Goal: Information Seeking & Learning: Learn about a topic

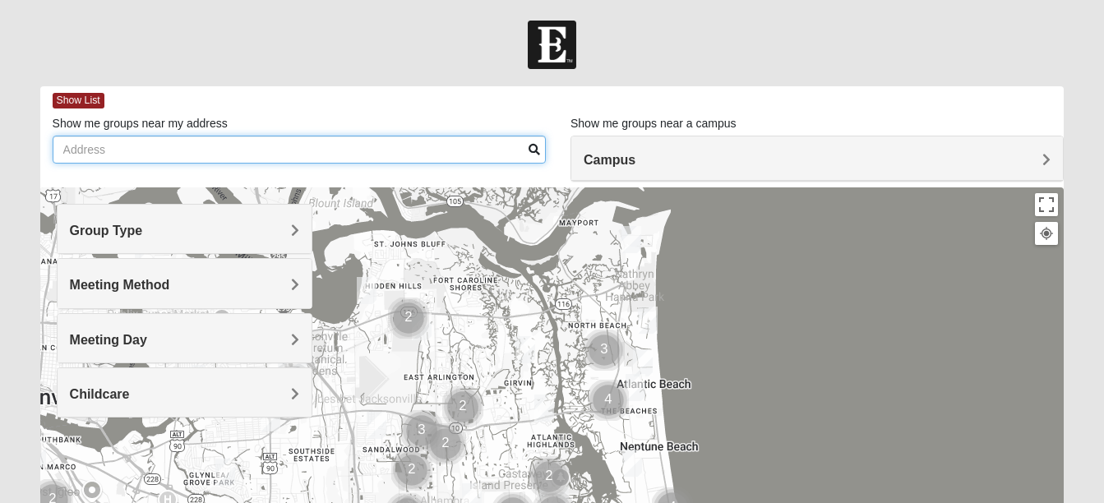
click at [449, 136] on input "Show me groups near my address" at bounding box center [299, 150] width 493 height 28
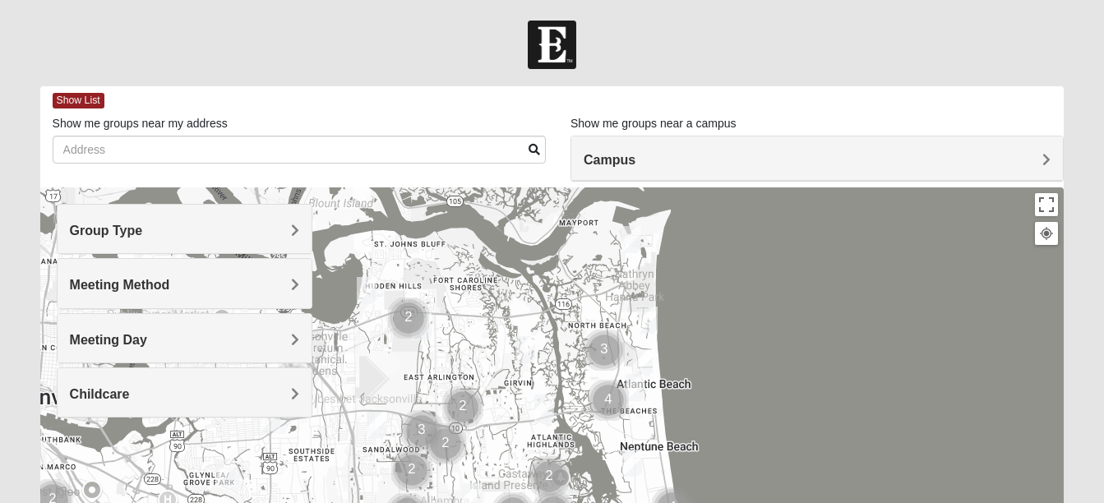
click at [273, 236] on h4 "Group Type" at bounding box center [184, 231] width 229 height 16
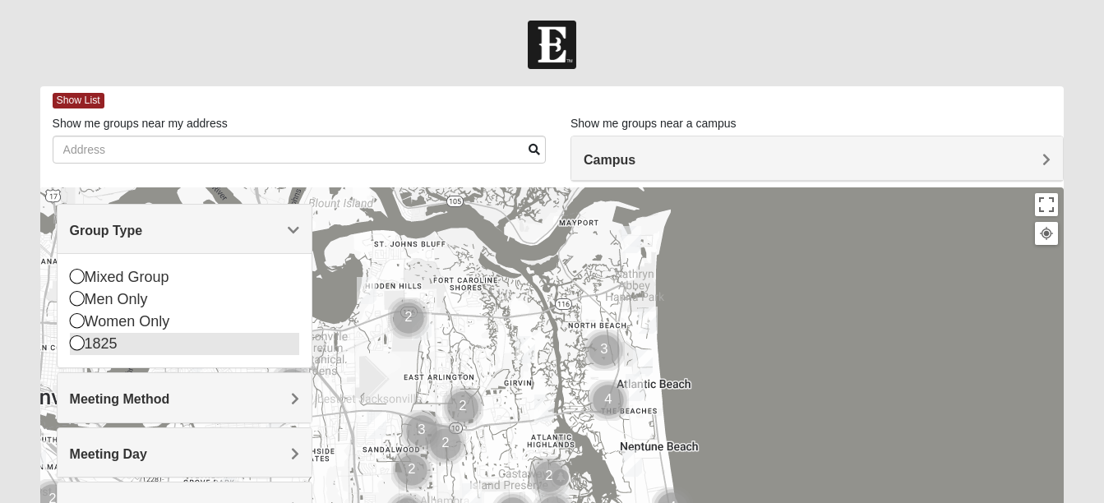
click at [185, 340] on div "1825" at bounding box center [184, 344] width 229 height 22
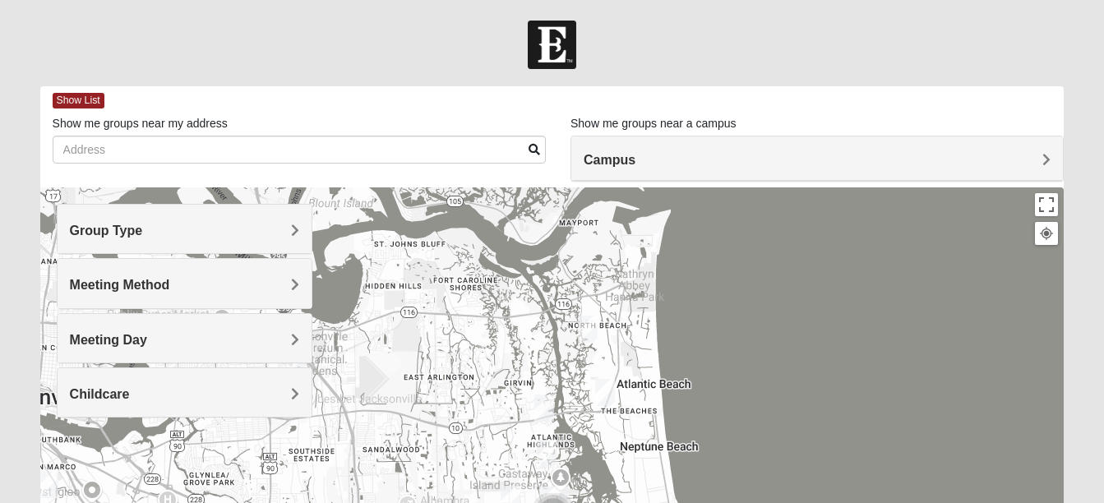
click at [290, 288] on h4 "Meeting Method" at bounding box center [184, 285] width 229 height 16
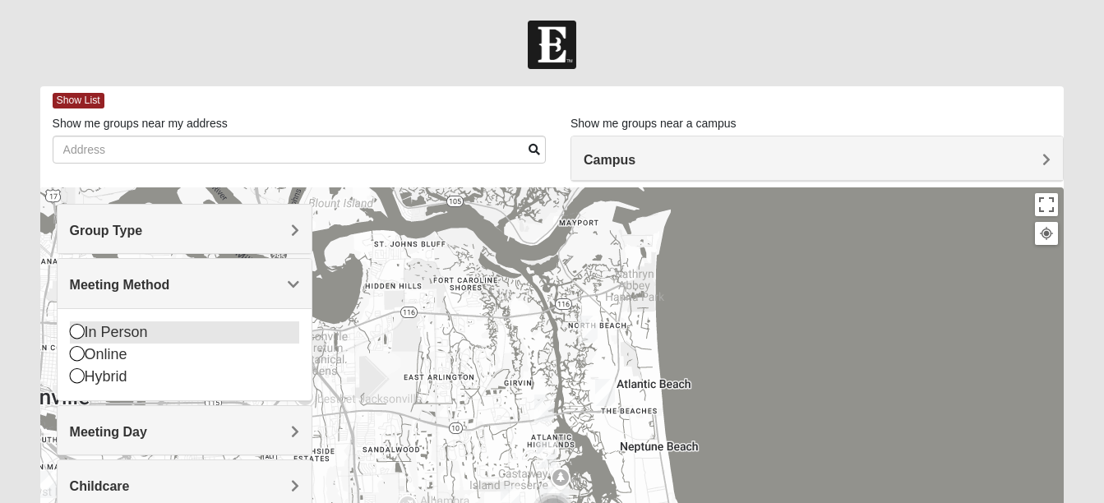
click at [176, 327] on div "In Person" at bounding box center [184, 333] width 229 height 22
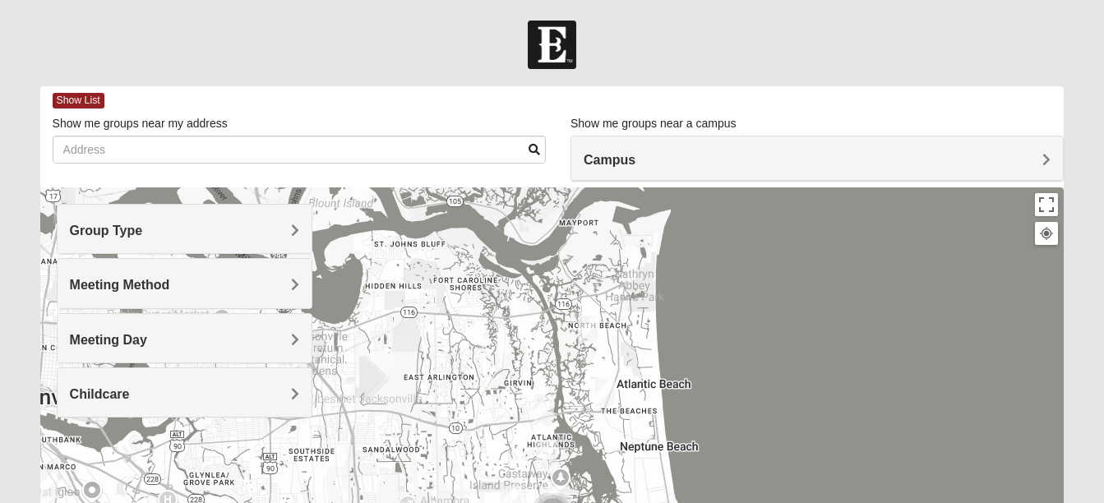
click at [176, 327] on div "Meeting Day" at bounding box center [185, 338] width 254 height 49
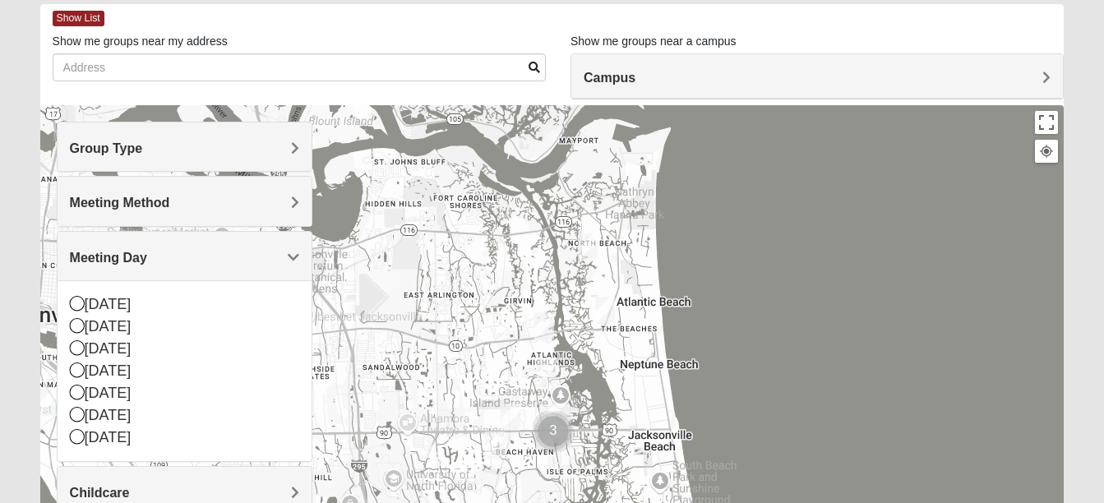
scroll to position [96, 0]
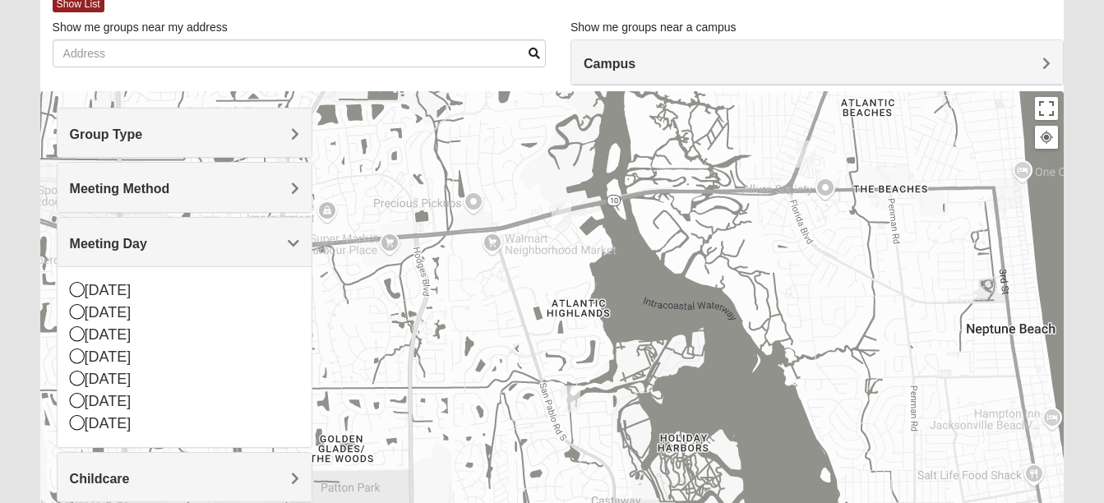
click at [563, 223] on img "1825 Womens Carkhuff 32224" at bounding box center [562, 215] width 20 height 27
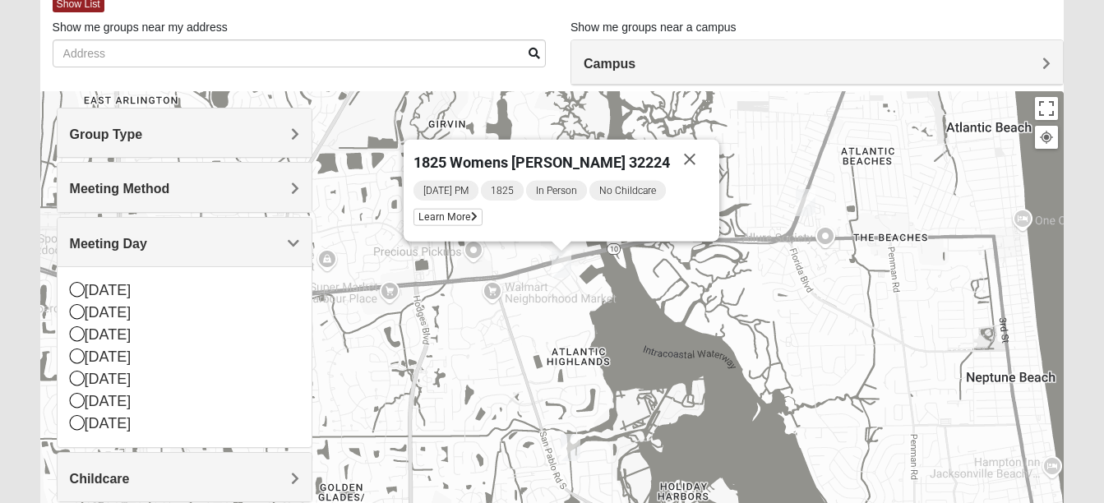
click at [810, 206] on img "1825 Mixed Arola 32233" at bounding box center [806, 202] width 20 height 27
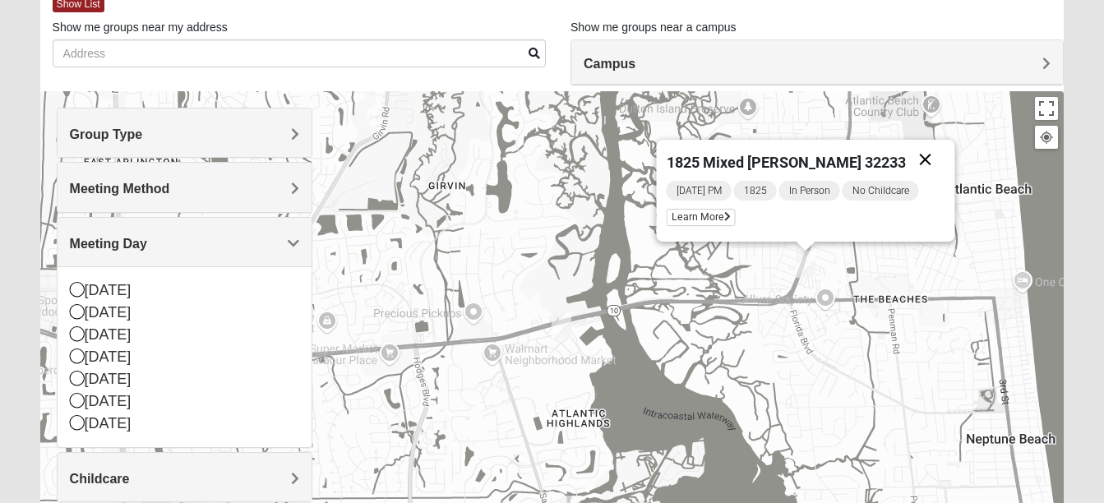
click at [918, 156] on button "Close" at bounding box center [924, 159] width 39 height 39
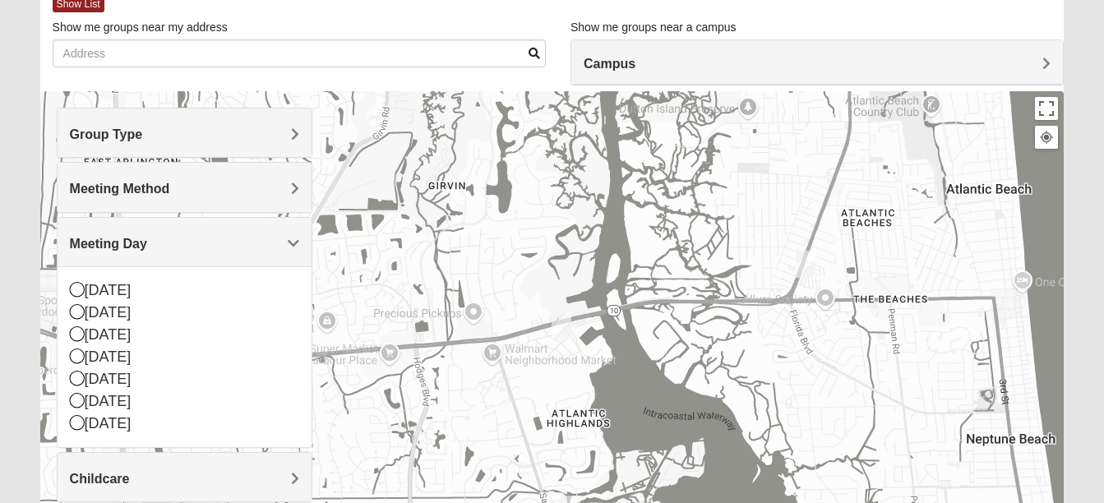
click at [852, 285] on div "To navigate, press the arrow keys." at bounding box center [552, 420] width 1025 height 658
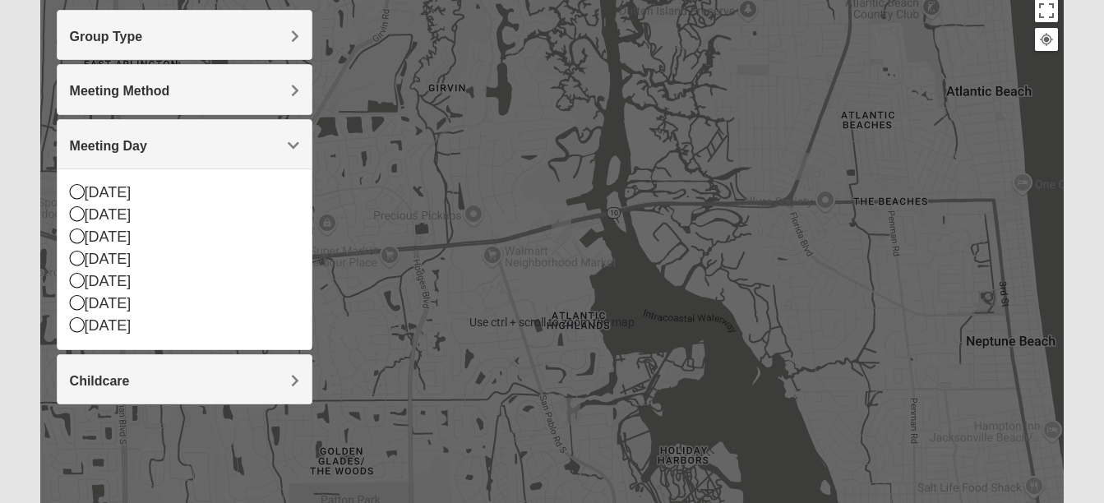
scroll to position [195, 0]
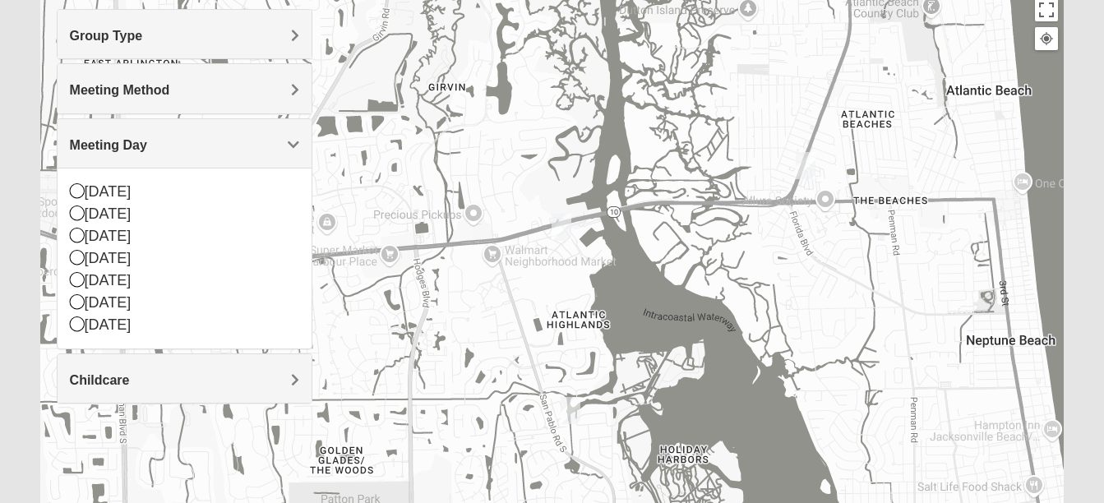
click at [571, 414] on img "1825 Womens Stewart 32224" at bounding box center [571, 410] width 20 height 27
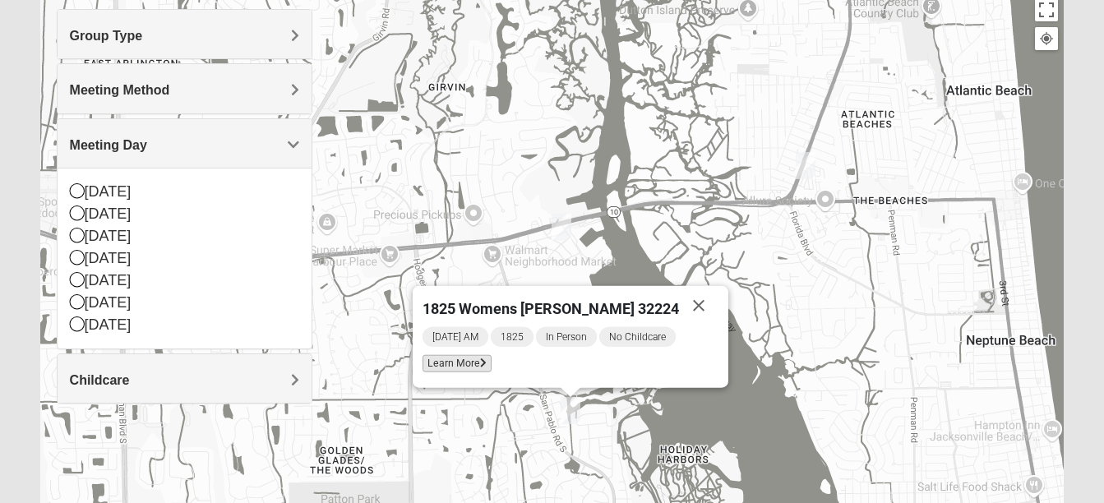
click at [487, 363] on icon at bounding box center [483, 364] width 7 height 10
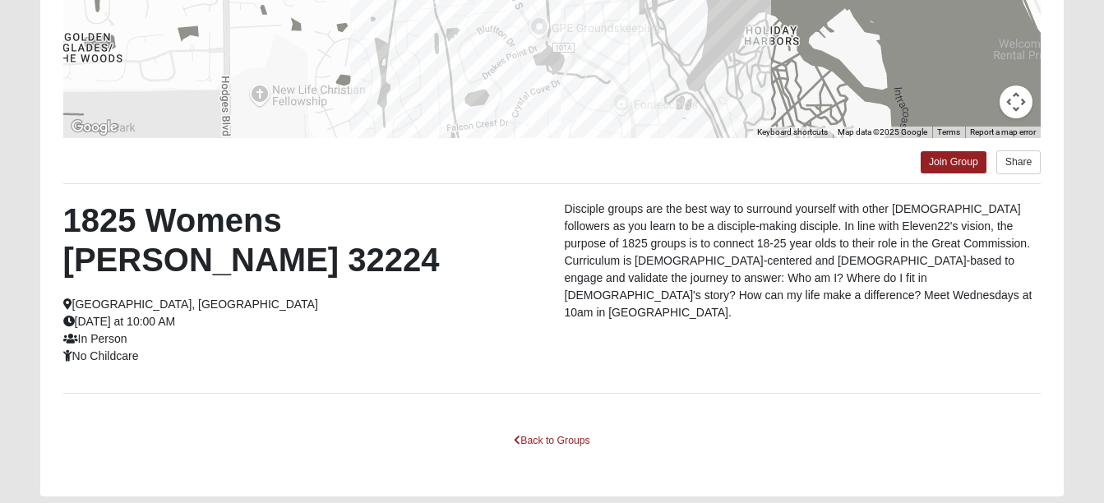
scroll to position [372, 0]
click at [622, 262] on p "Disciple groups are the best way to surround yourself with other Christ followe…" at bounding box center [803, 260] width 477 height 121
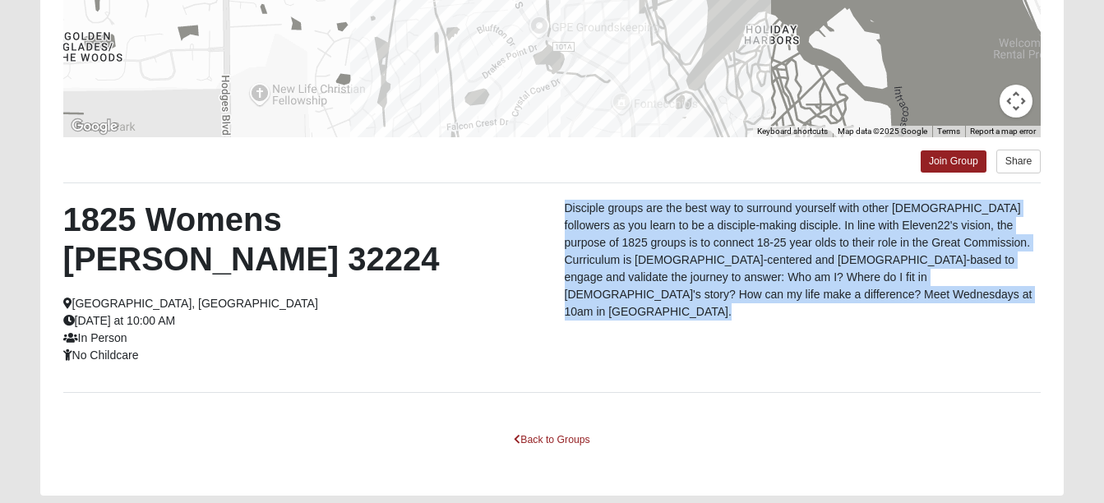
click at [622, 262] on p "Disciple groups are the best way to surround yourself with other Christ followe…" at bounding box center [803, 260] width 477 height 121
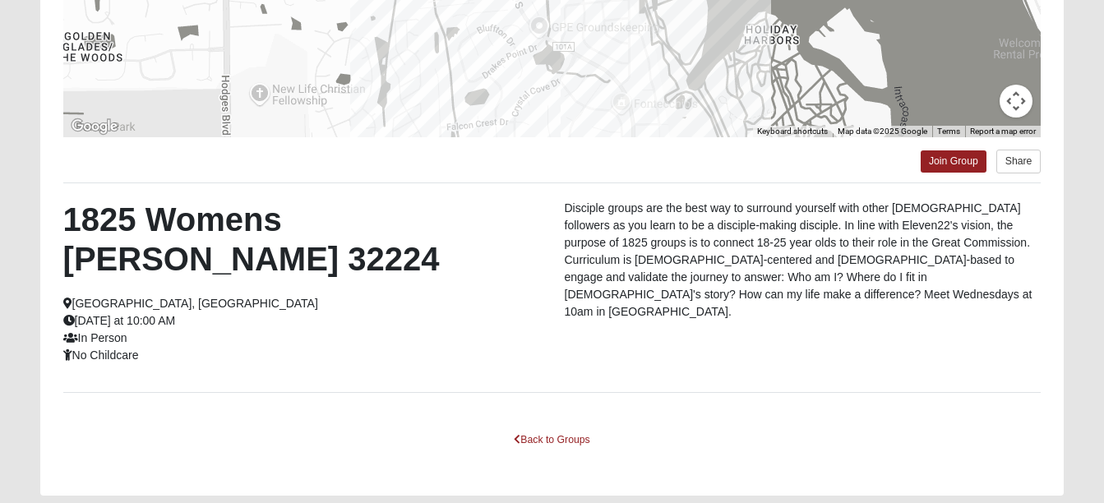
click at [622, 262] on p "Disciple groups are the best way to surround yourself with other Christ followe…" at bounding box center [803, 260] width 477 height 121
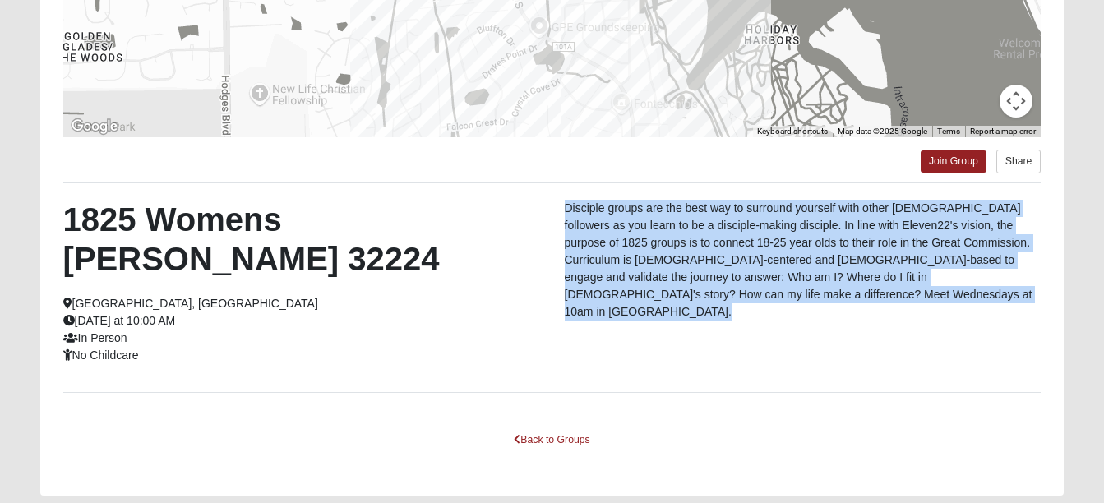
click at [622, 262] on p "Disciple groups are the best way to surround yourself with other Christ followe…" at bounding box center [803, 260] width 477 height 121
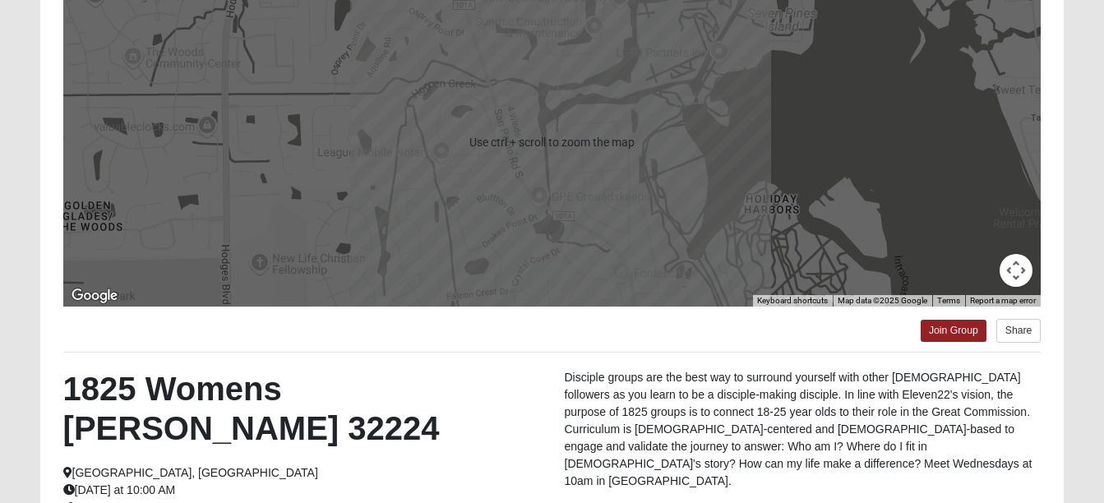
scroll to position [148, 0]
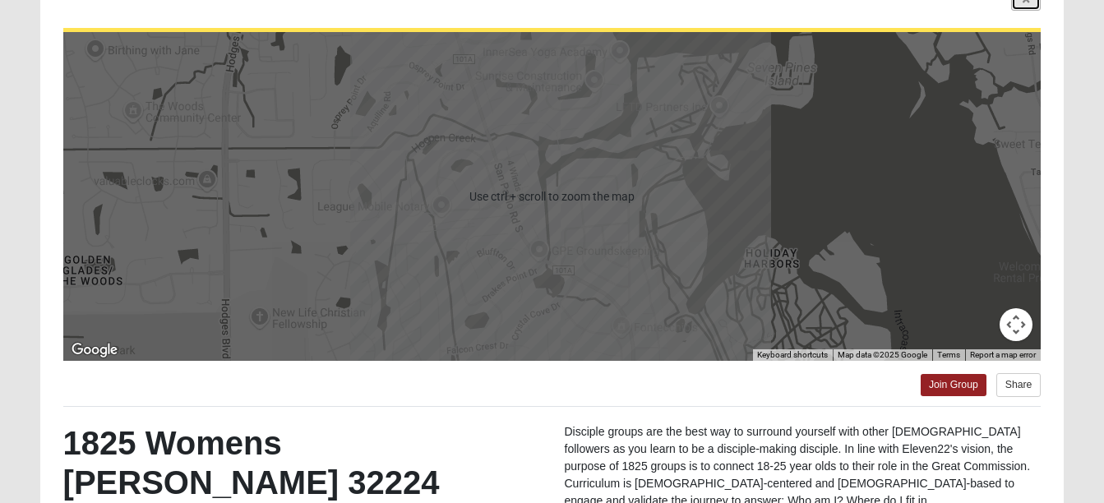
click at [1025, 8] on link at bounding box center [1026, 0] width 30 height 21
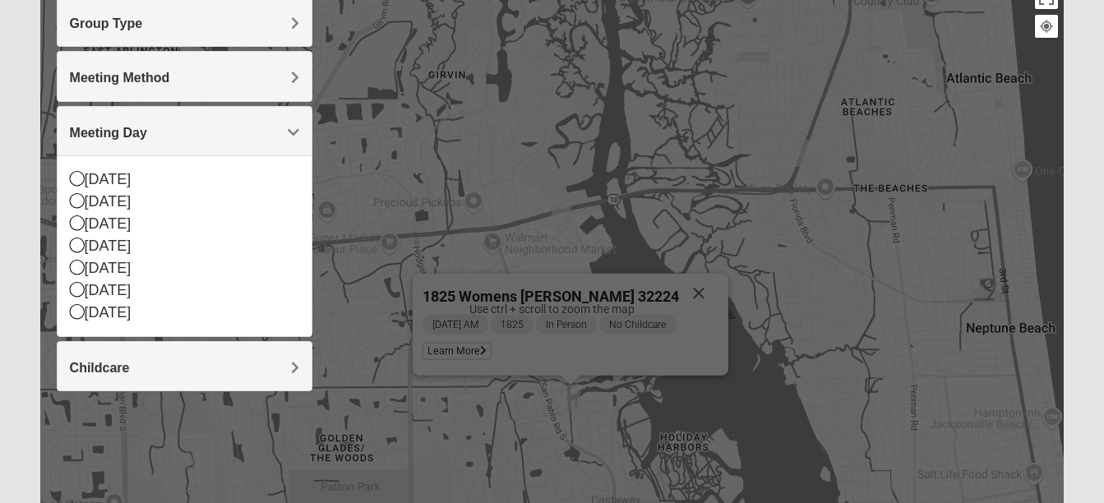
scroll to position [213, 0]
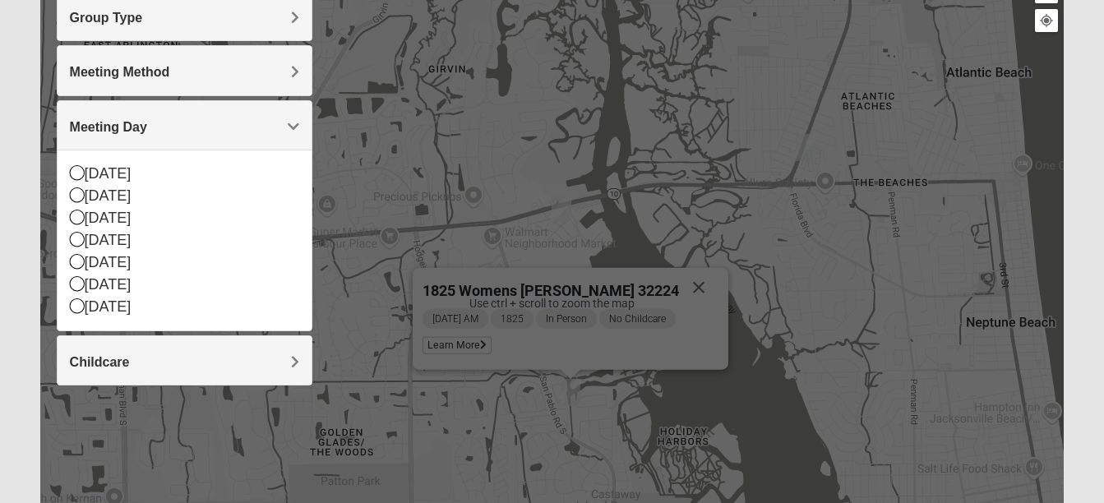
click at [760, 295] on div "1825 Womens Stewart 32224 Wednesday AM 1825 In Person No Childcare Learn More" at bounding box center [552, 304] width 1025 height 658
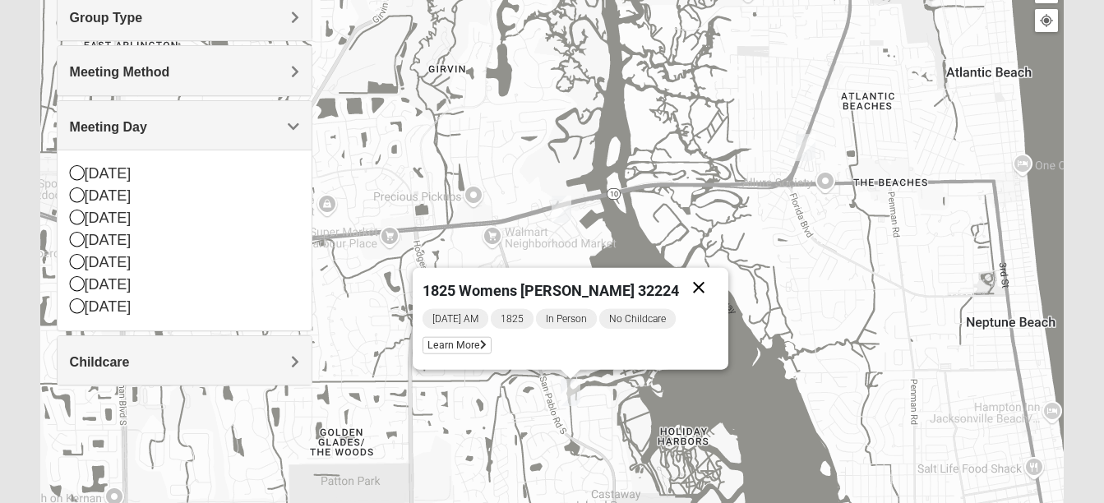
click at [683, 290] on button "Close" at bounding box center [698, 287] width 39 height 39
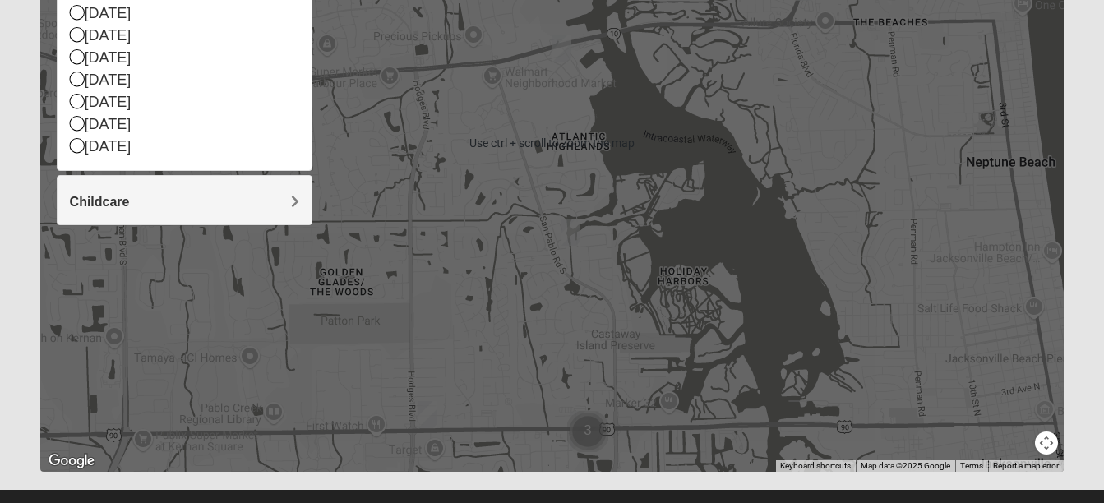
scroll to position [378, 0]
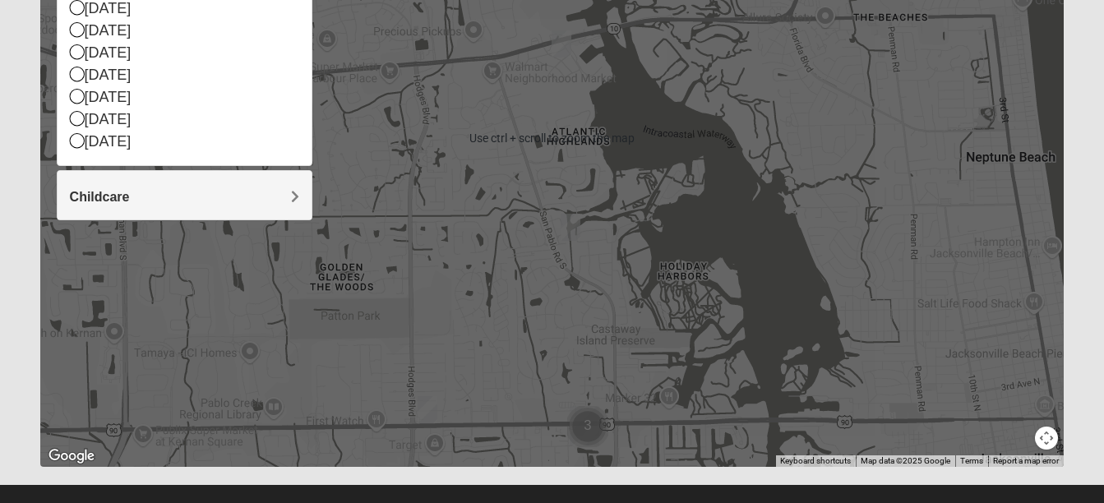
click at [465, 426] on div "To navigate, press the arrow keys." at bounding box center [552, 138] width 1025 height 658
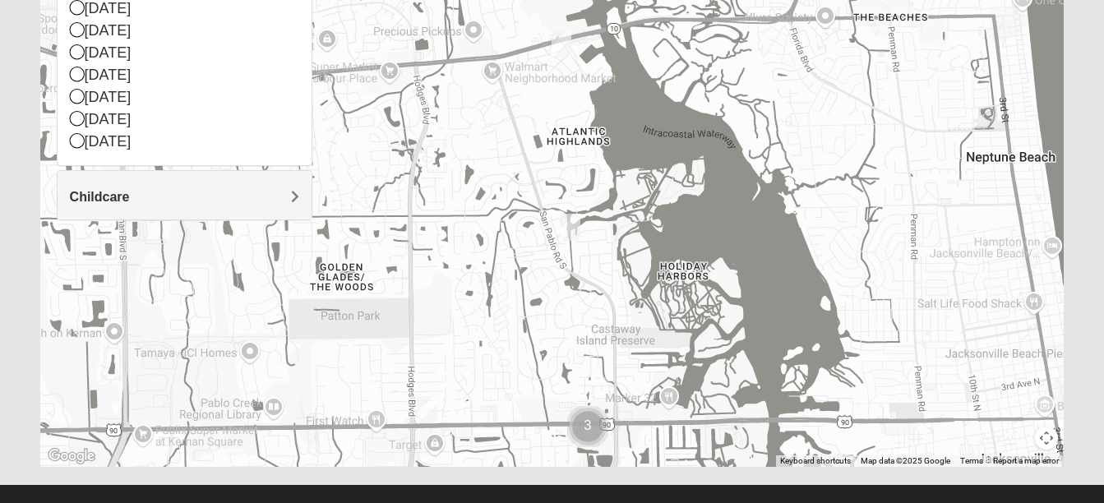
click at [425, 417] on img "1825 Womens Annis/Ferguson 32246" at bounding box center [428, 409] width 20 height 27
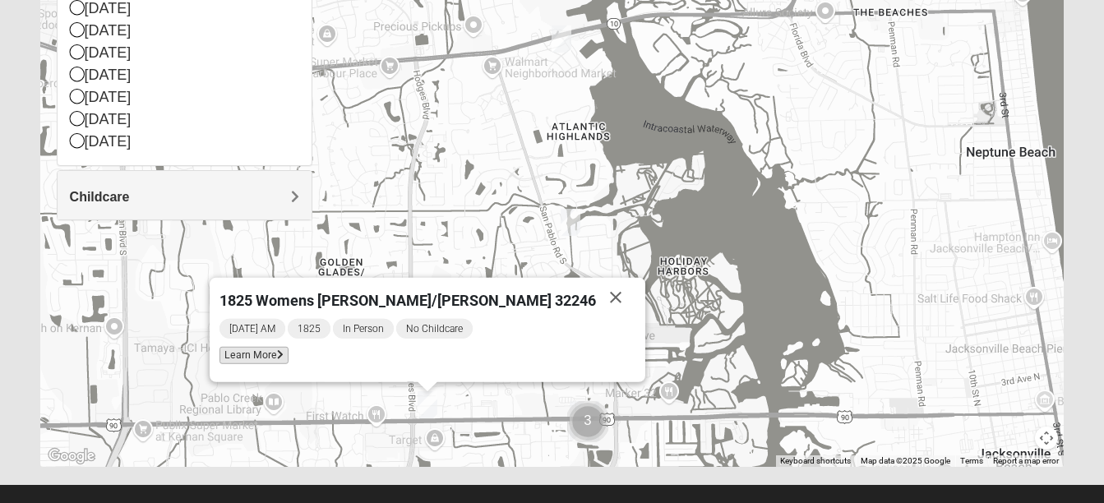
click at [289, 364] on span "Learn More" at bounding box center [254, 355] width 69 height 17
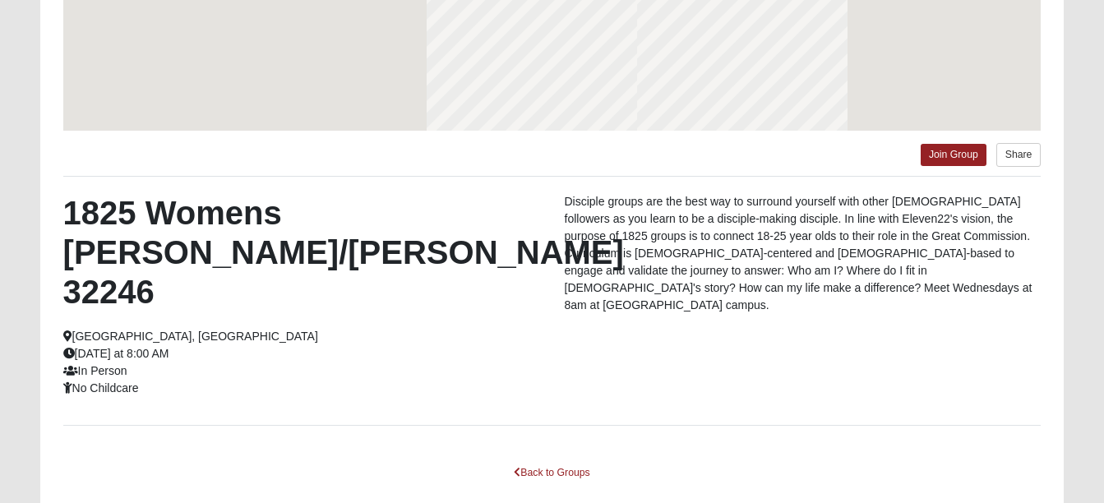
scroll to position [306, 0]
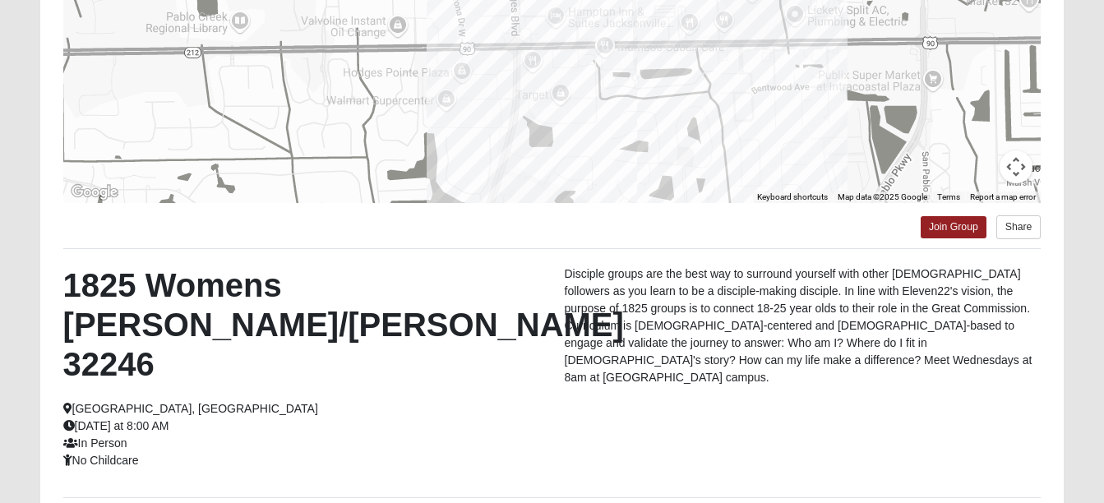
click at [322, 365] on div "1825 Womens Annis/Ferguson 32246 Jacksonville, FL Wednesday at 8:00 AM In Perso…" at bounding box center [302, 368] width 502 height 204
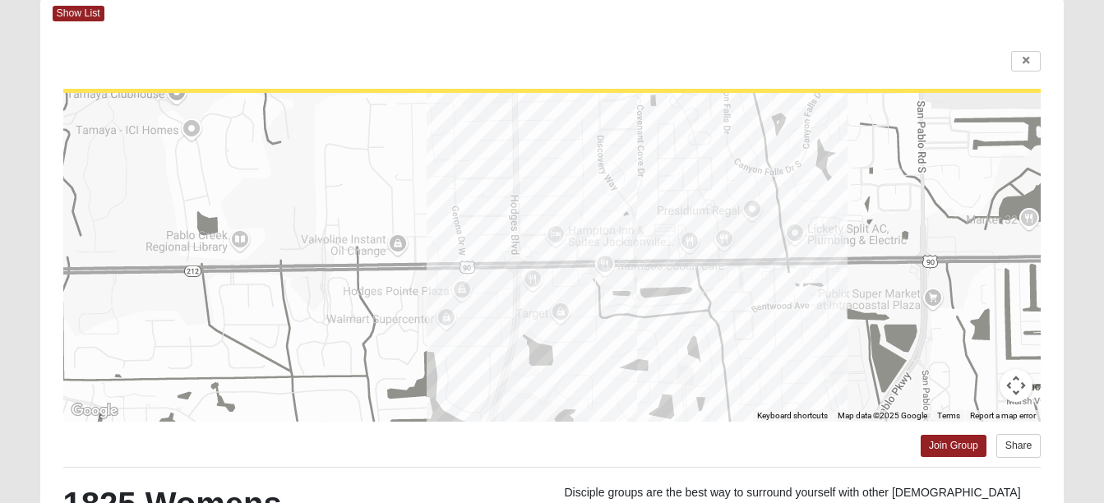
scroll to position [83, 0]
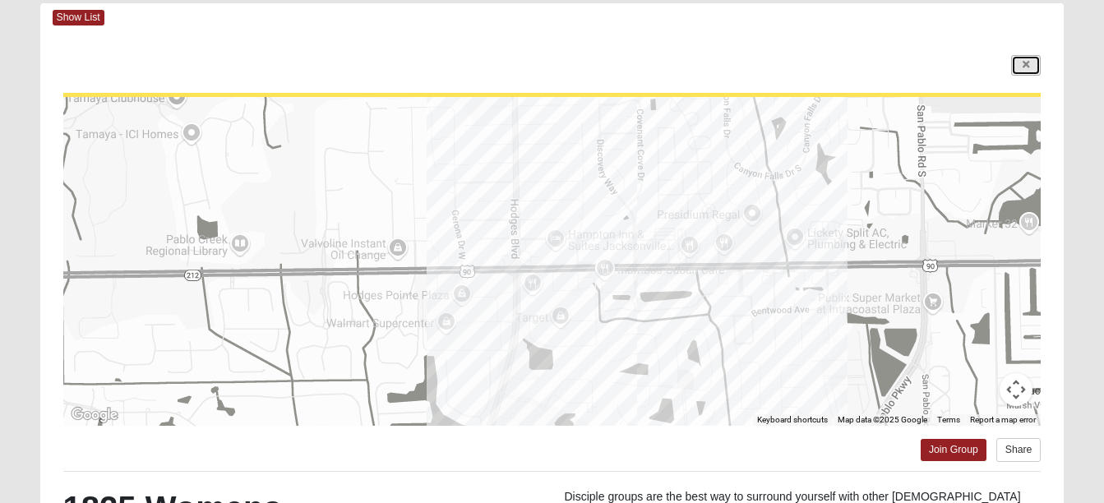
click at [1021, 73] on link at bounding box center [1026, 65] width 30 height 21
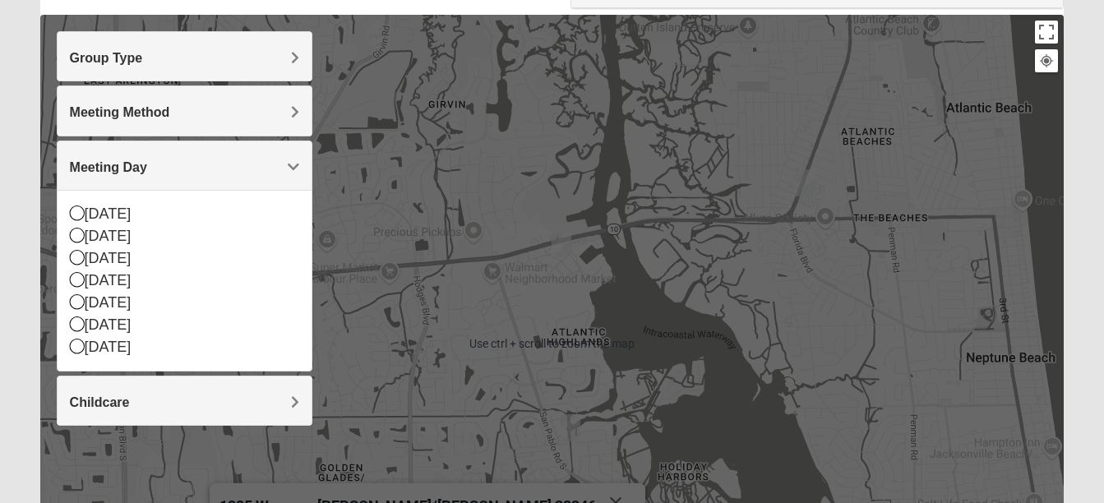
scroll to position [141, 0]
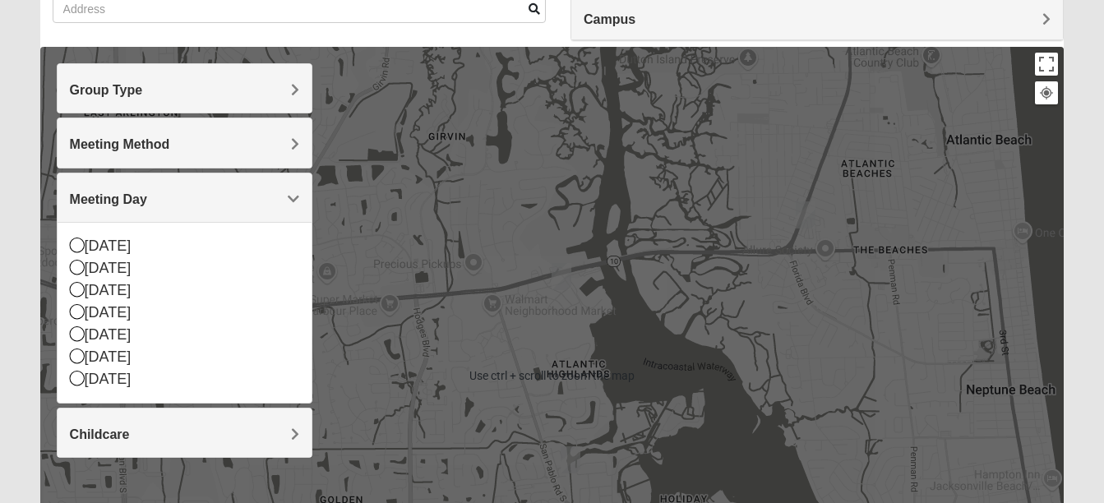
click at [815, 214] on img "1825 Mixed Arola 32233" at bounding box center [806, 214] width 20 height 27
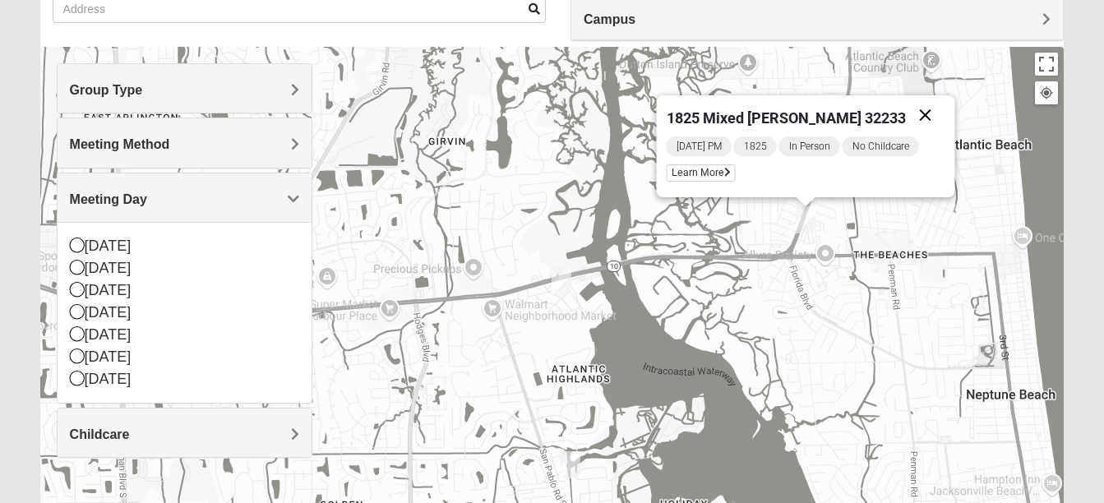
click at [916, 126] on button "Close" at bounding box center [924, 114] width 39 height 39
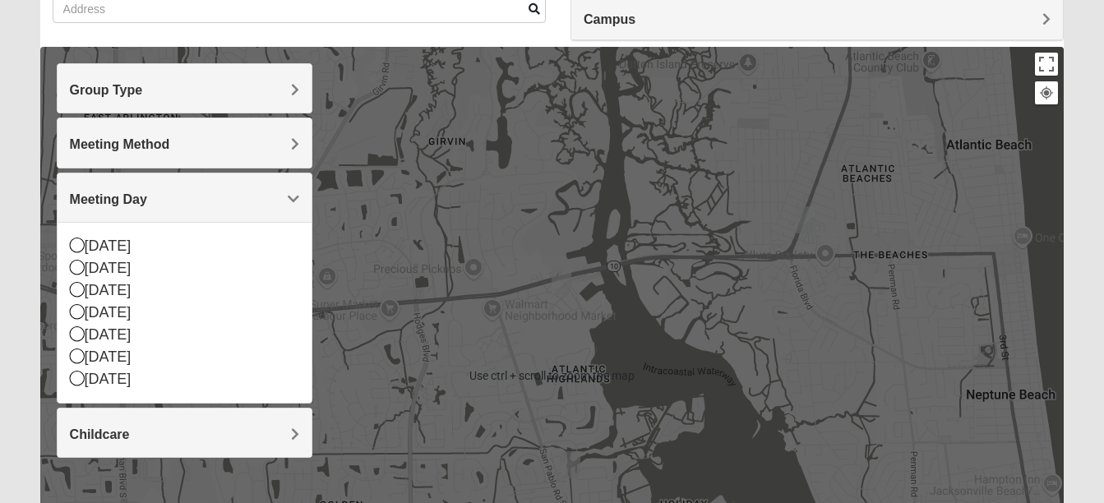
scroll to position [402, 0]
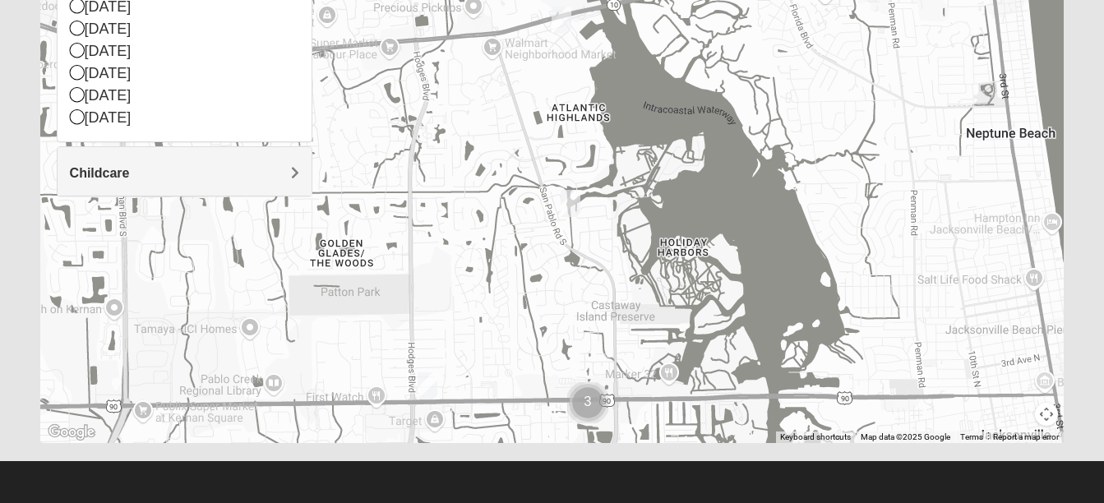
click at [425, 394] on img "1825 Womens Annis/Ferguson 32246" at bounding box center [428, 385] width 20 height 27
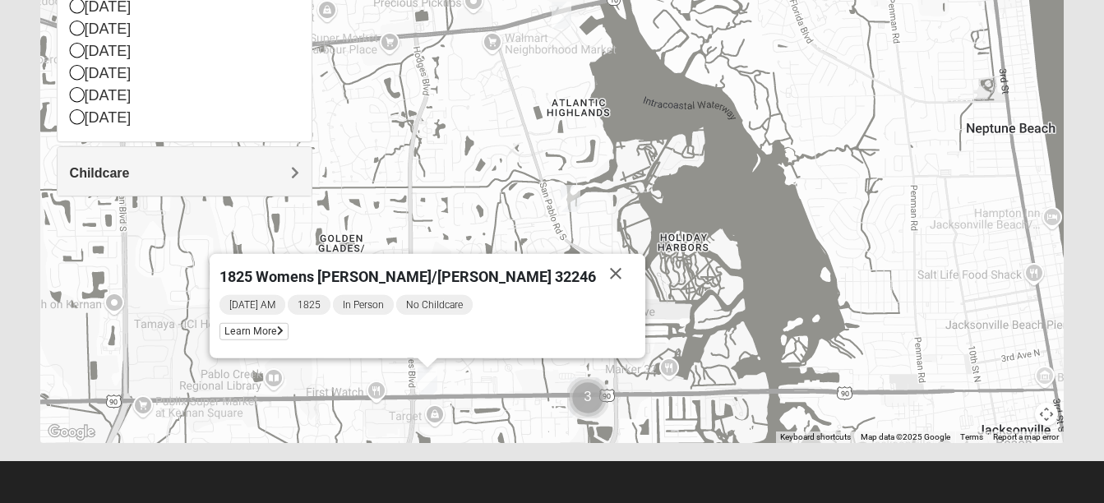
click at [578, 200] on img "1825 Womens Stewart 32224" at bounding box center [571, 198] width 20 height 27
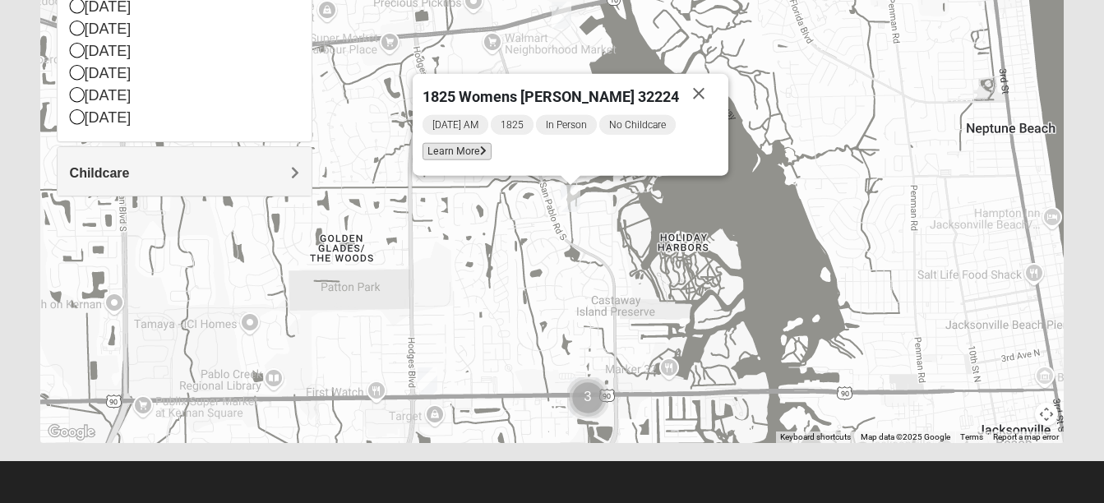
click at [489, 156] on span "Learn More" at bounding box center [457, 151] width 69 height 17
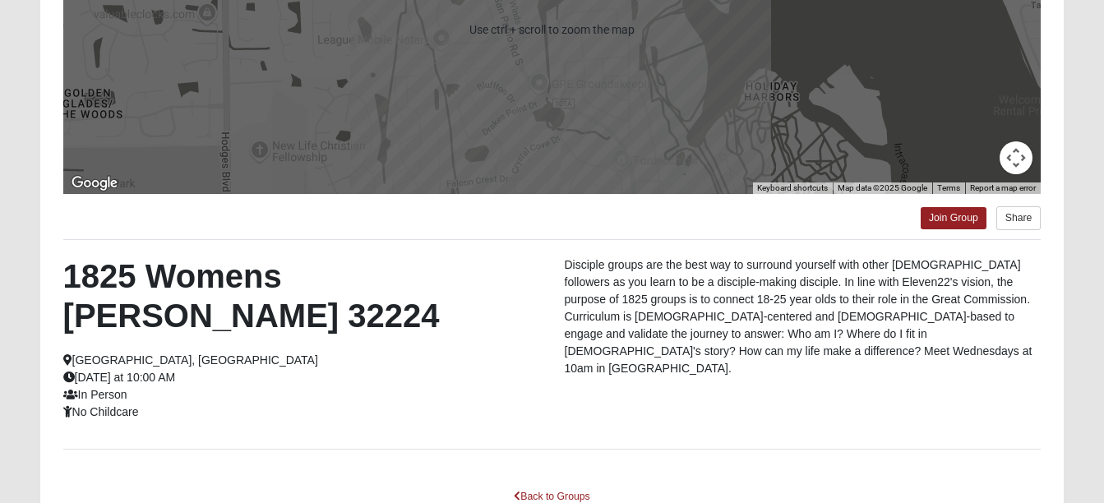
scroll to position [322, 0]
